Goal: Find specific fact: Find specific fact

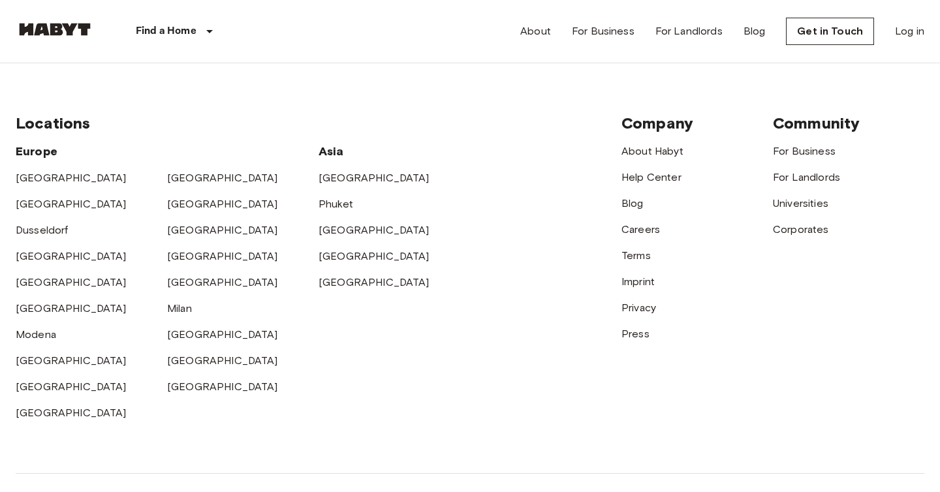
scroll to position [3361, 0]
click at [643, 278] on link "Imprint" at bounding box center [638, 280] width 33 height 12
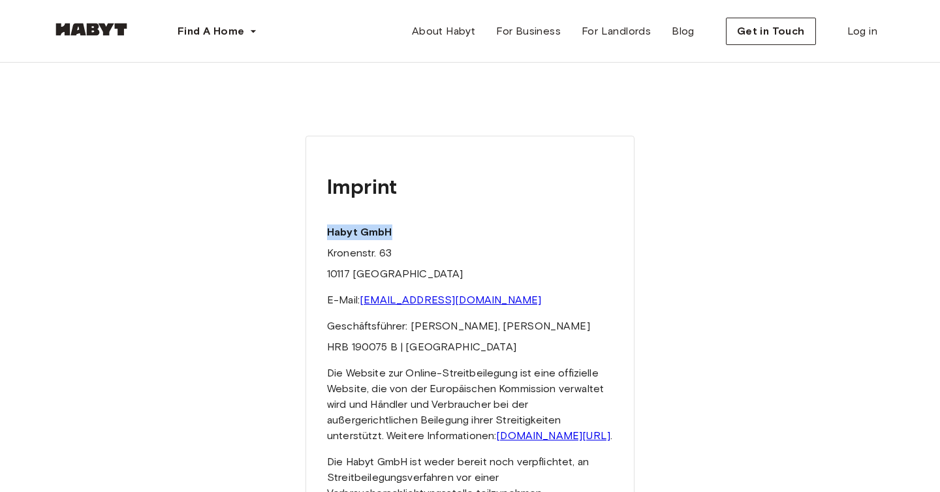
click at [429, 233] on div "Imprint Habyt GmbH Kronenstr. 63 10117 Berlin E-Mail: hello@habyt.com Geschäfts…" at bounding box center [470, 331] width 329 height 390
click at [454, 282] on div "Imprint Habyt GmbH Kronenstr. 63 10117 Berlin E-Mail: hello@habyt.com Geschäfts…" at bounding box center [470, 331] width 329 height 390
drag, startPoint x: 323, startPoint y: 253, endPoint x: 396, endPoint y: 253, distance: 73.1
click at [396, 253] on div "Imprint Habyt GmbH Kronenstr. 63 10117 Berlin E-Mail: hello@habyt.com Geschäfts…" at bounding box center [470, 331] width 329 height 390
copy p "Kronenstr. 63"
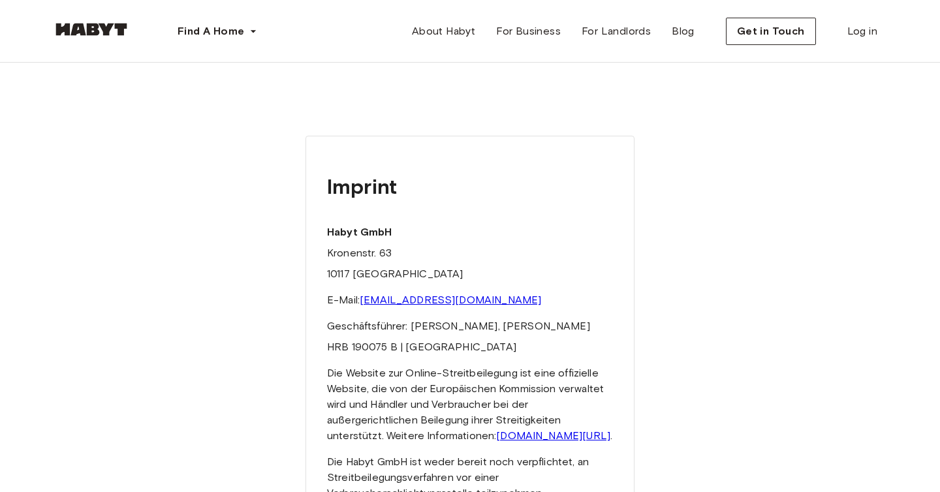
click at [337, 272] on p "10117 Berlin" at bounding box center [470, 274] width 286 height 16
click at [336, 272] on p "10117 Berlin" at bounding box center [470, 274] width 286 height 16
copy p "10117"
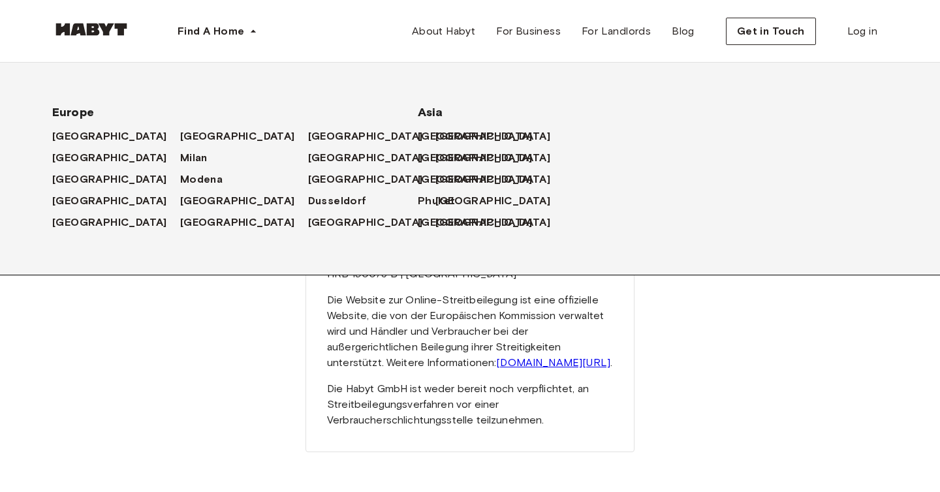
scroll to position [86, 0]
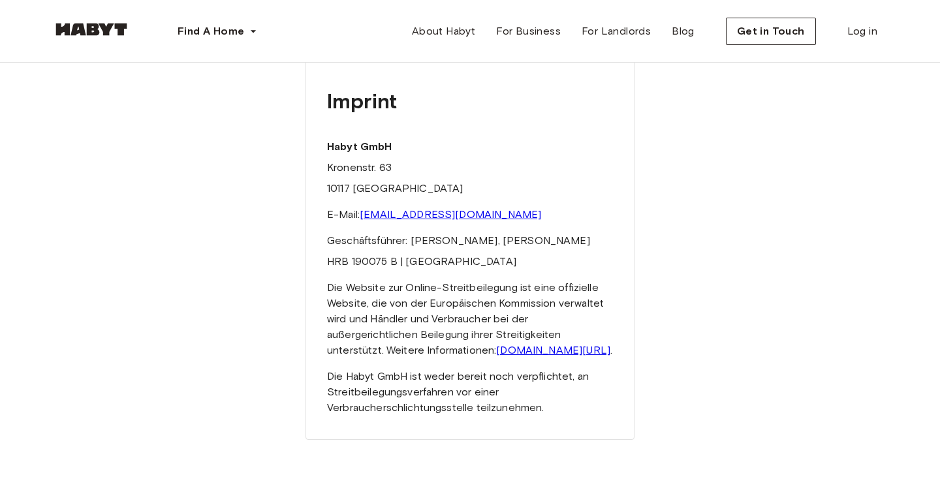
click at [519, 306] on p "Die Website zur Online-Streitbeilegung ist eine offizielle Website, die von der…" at bounding box center [470, 319] width 286 height 78
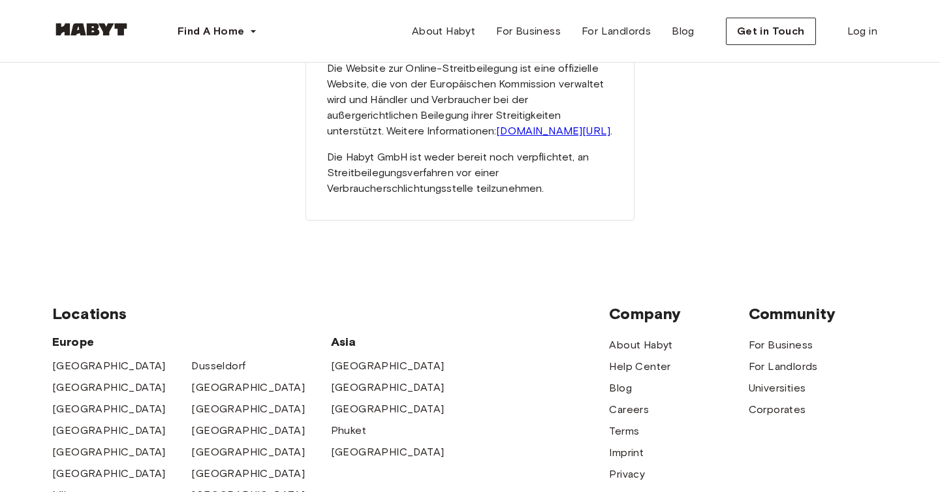
scroll to position [304, 0]
